Goal: Task Accomplishment & Management: Use online tool/utility

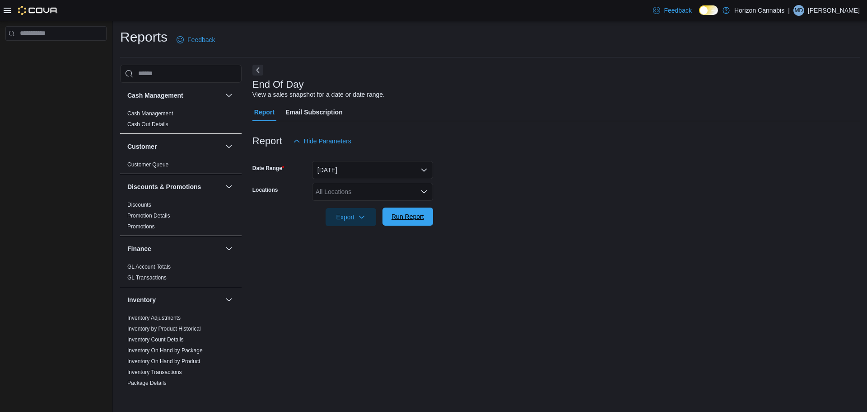
click at [421, 219] on span "Run Report" at bounding box center [408, 216] width 33 height 9
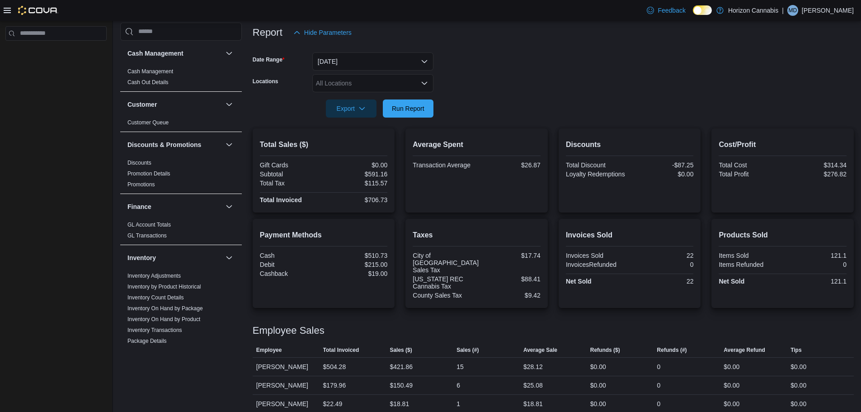
scroll to position [110, 0]
